Goal: Check status: Check status

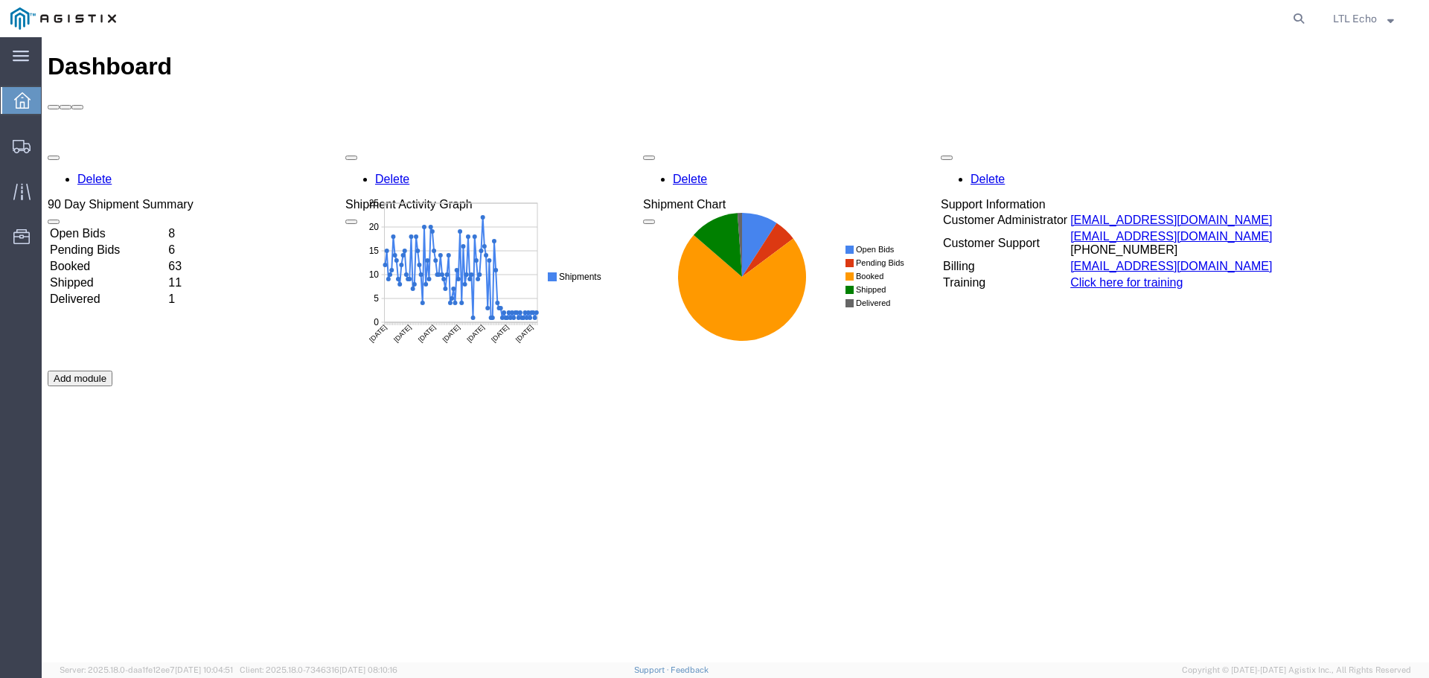
click at [1131, 14] on agx-global-search at bounding box center [1073, 18] width 476 height 37
drag, startPoint x: 1131, startPoint y: 14, endPoint x: 1007, endPoint y: 18, distance: 123.6
click at [1007, 18] on agx-global-search at bounding box center [1073, 18] width 476 height 37
click at [1005, 18] on agx-global-search at bounding box center [1073, 18] width 476 height 37
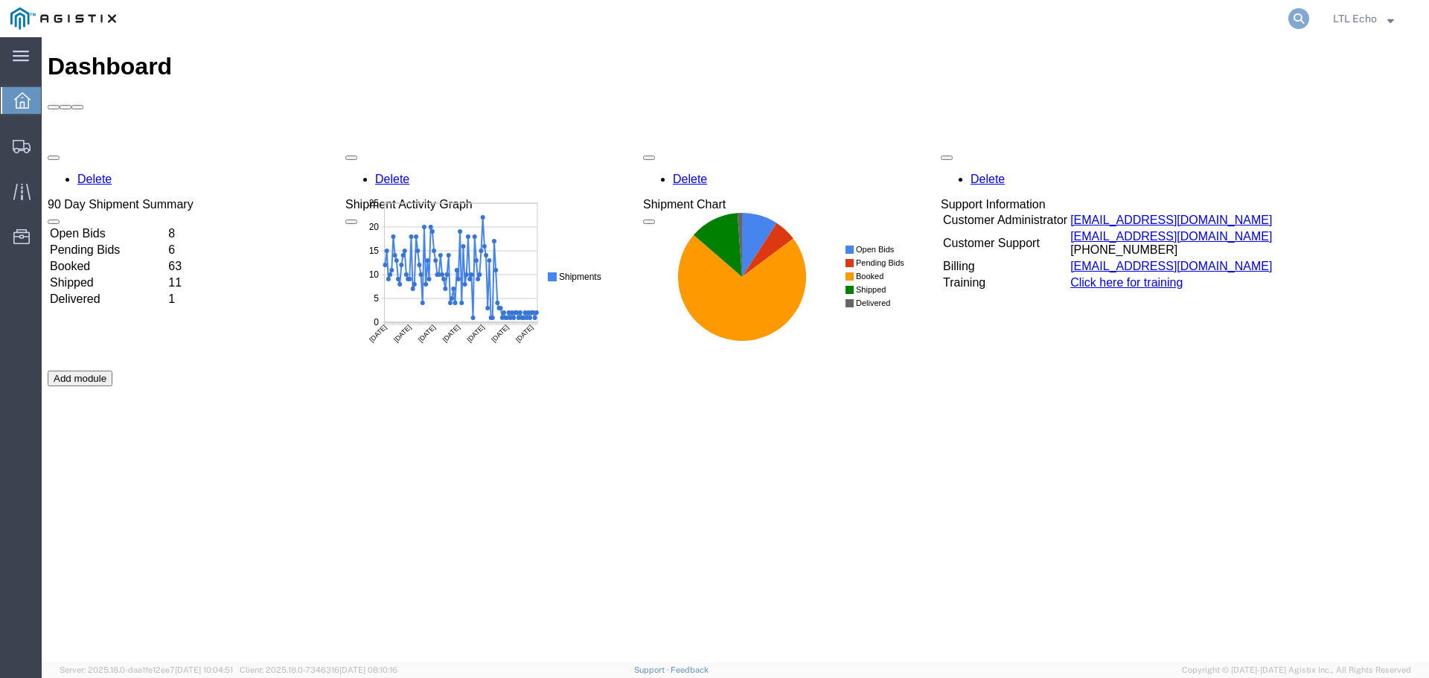
click at [1297, 22] on icon at bounding box center [1299, 18] width 21 height 21
paste input "56685739"
type input "56685739"
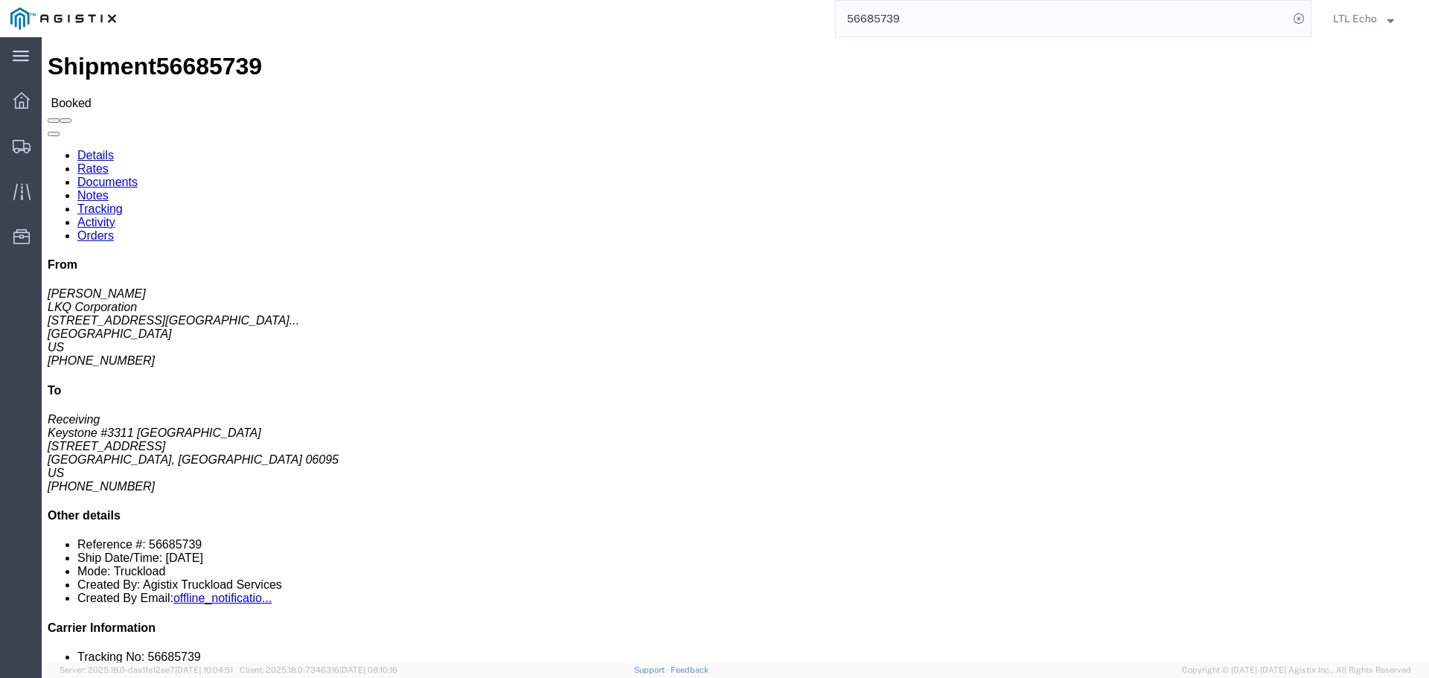
click link "Tracking"
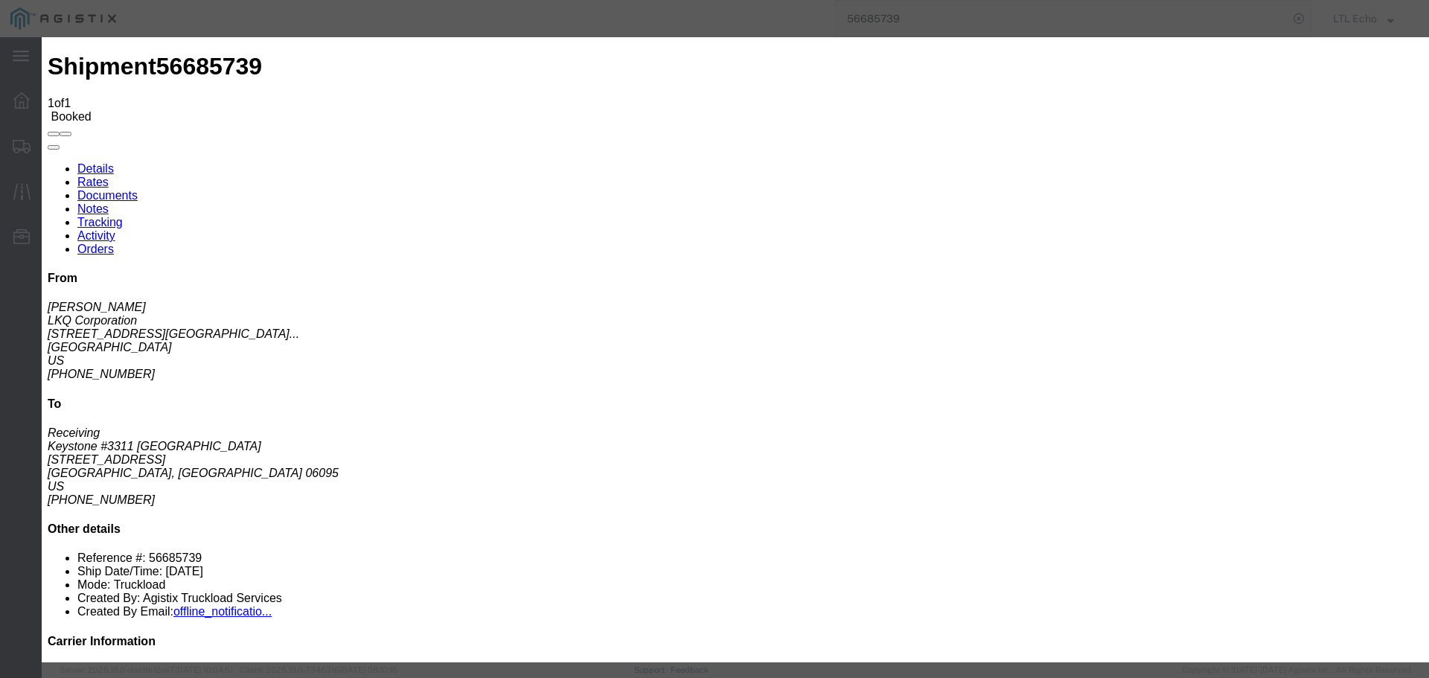
type input "[DATE]"
type input "9:00 AM"
select select "PICKEDUP"
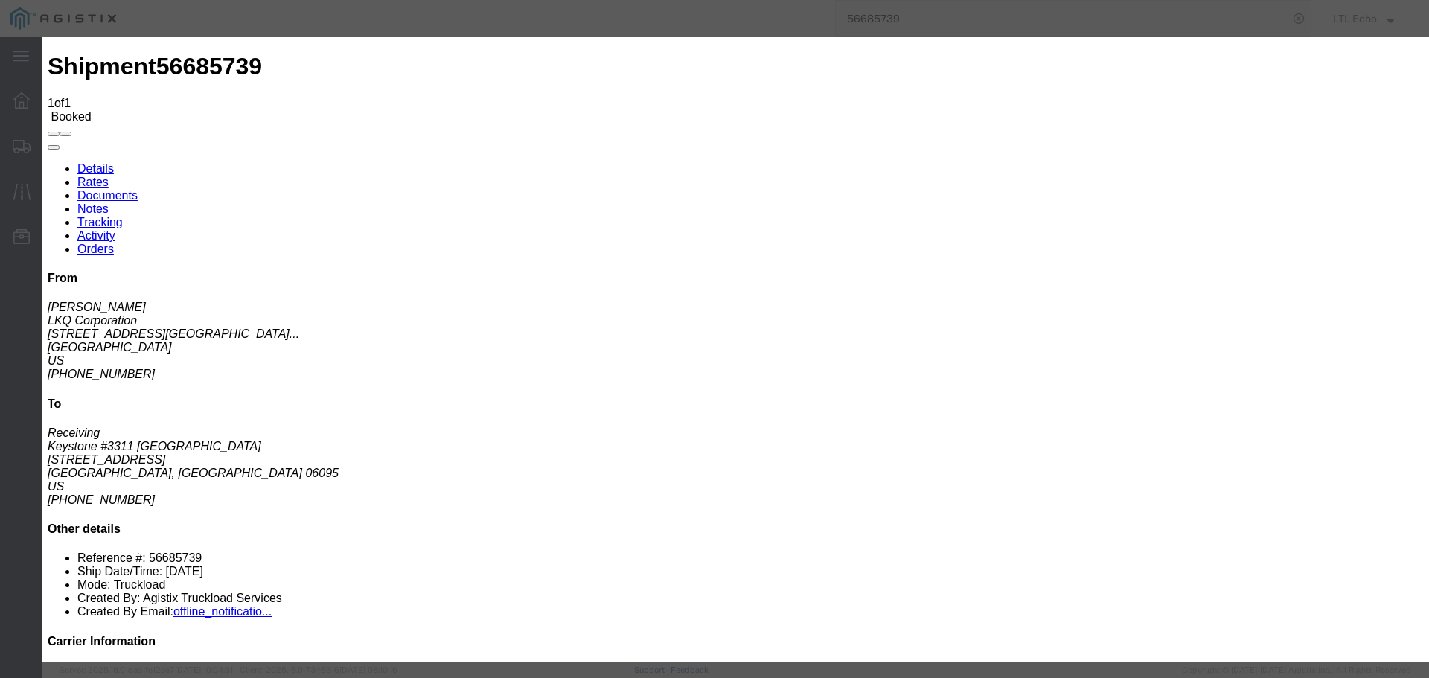
type input "[DATE]"
